Goal: Task Accomplishment & Management: Understand process/instructions

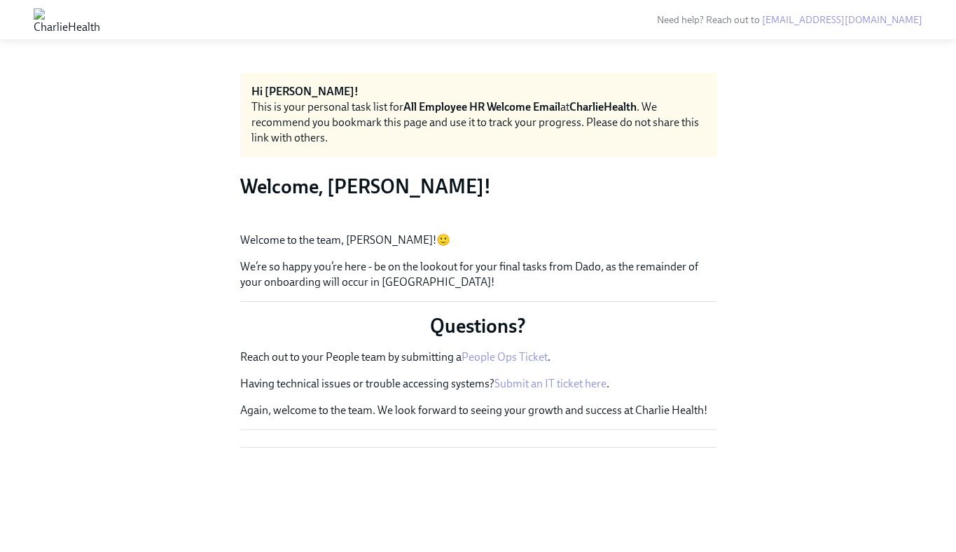
click at [100, 21] on img at bounding box center [67, 19] width 67 height 22
click at [679, 221] on button "Zoom image" at bounding box center [478, 221] width 476 height 0
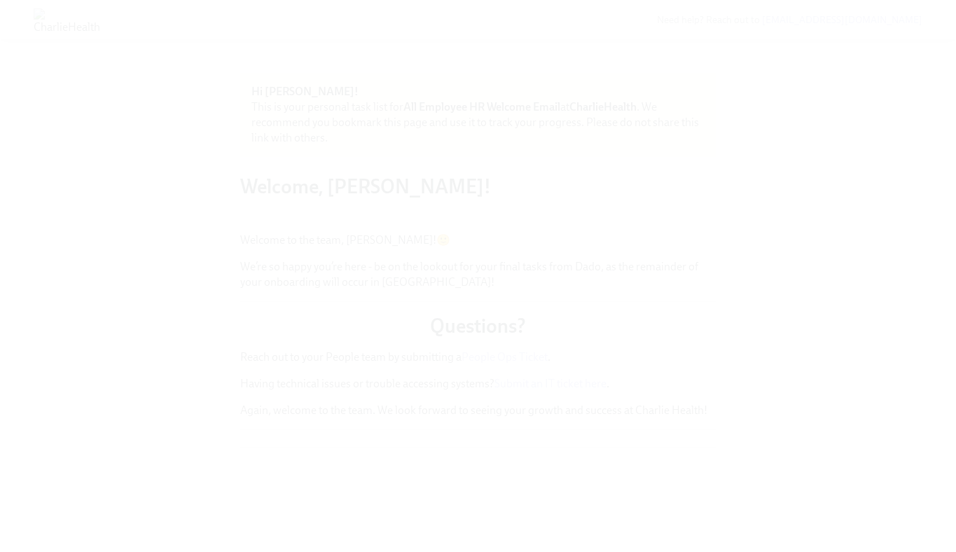
click at [835, 228] on button "Unzoom image" at bounding box center [478, 276] width 956 height 552
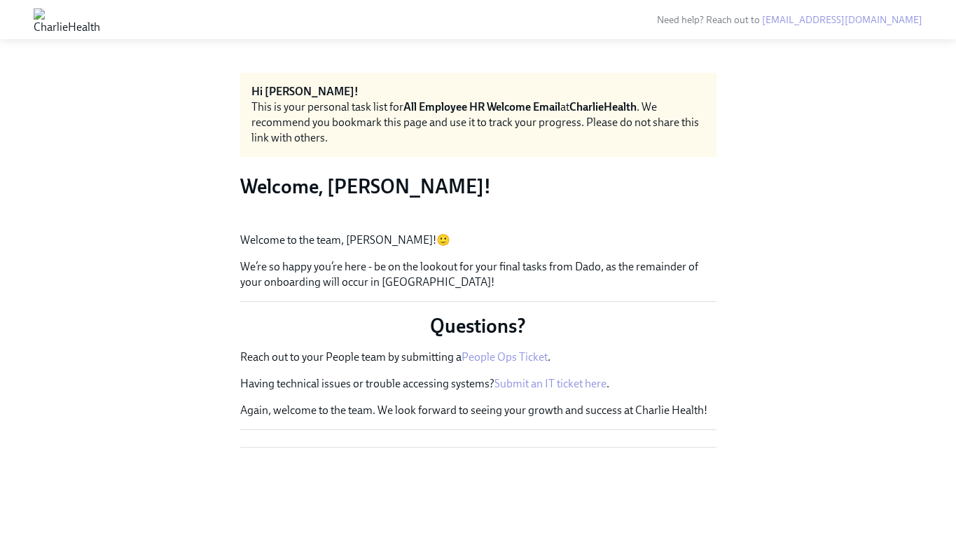
scroll to position [165, 0]
click at [372, 290] on p "We’re so happy you’re here - be on the lookout for your final tasks from Dado, …" at bounding box center [478, 274] width 476 height 31
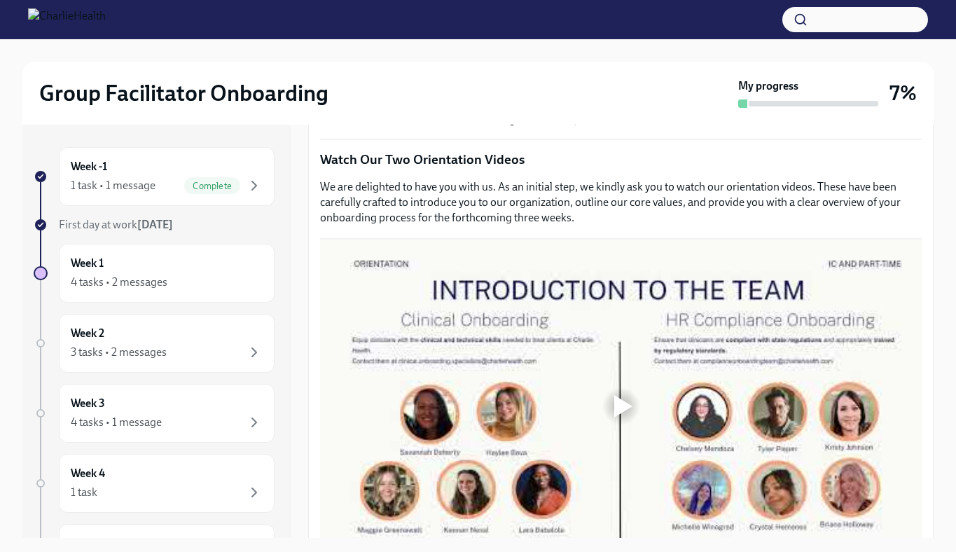
scroll to position [691, 0]
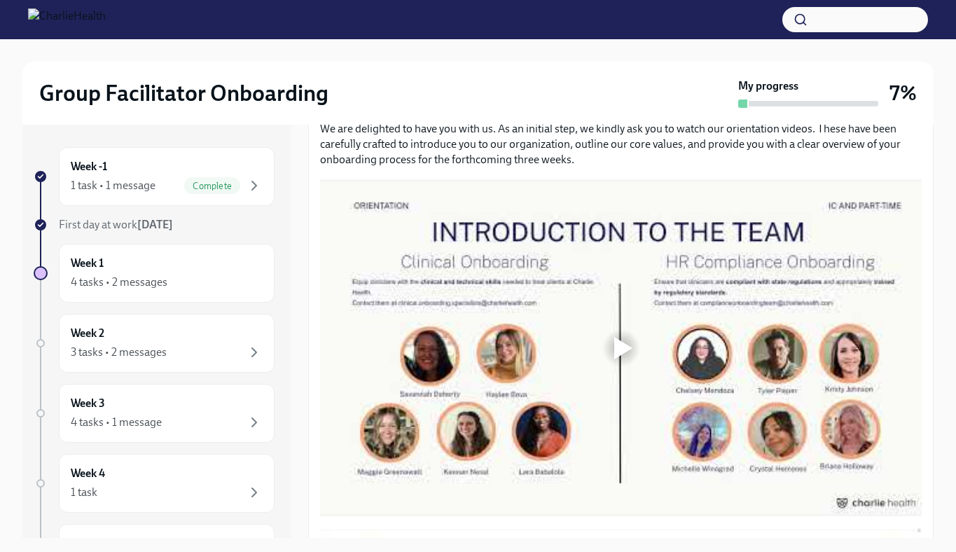
click at [613, 325] on div at bounding box center [621, 348] width 602 height 338
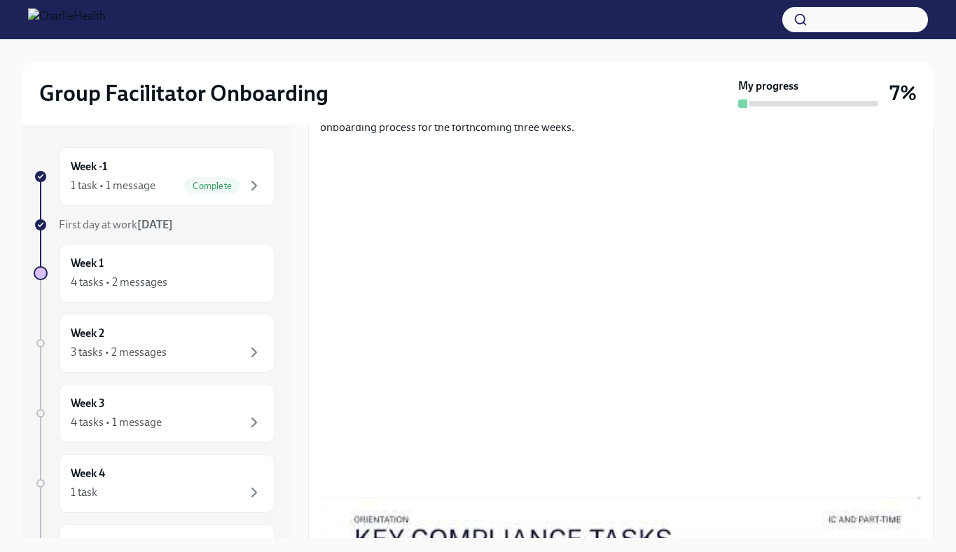
scroll to position [722, 0]
